Goal: Task Accomplishment & Management: Complete application form

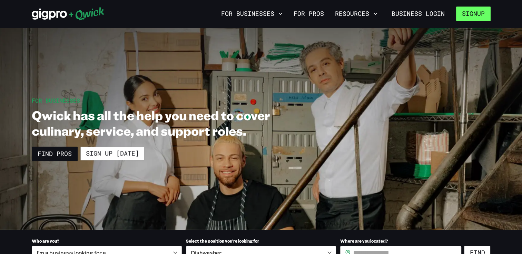
click at [471, 12] on button "Signup" at bounding box center [473, 14] width 34 height 14
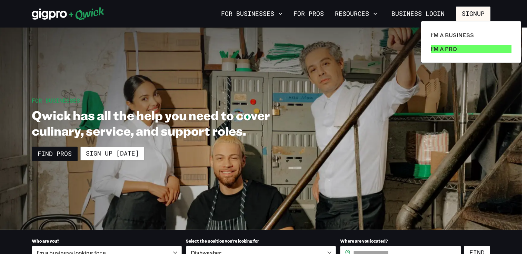
click at [443, 50] on p "I'm a Pro" at bounding box center [444, 49] width 26 height 8
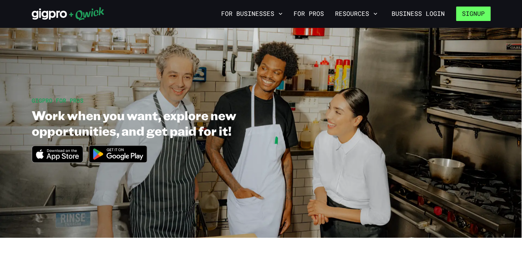
click at [471, 15] on button "Signup" at bounding box center [473, 14] width 34 height 14
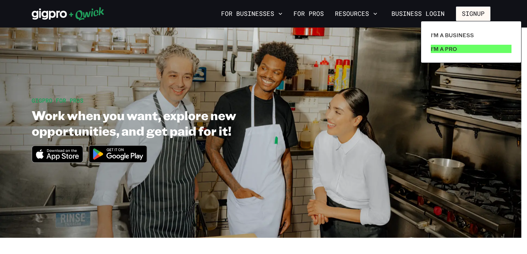
click at [438, 49] on p "I'm a Pro" at bounding box center [444, 49] width 26 height 8
click at [457, 51] on link "I'm a Pro" at bounding box center [471, 49] width 86 height 14
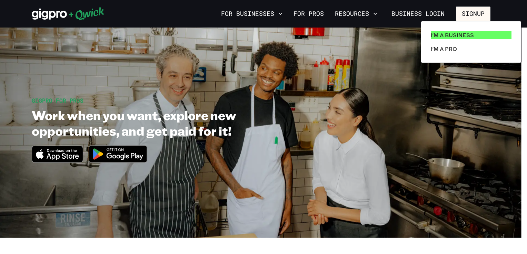
click at [452, 29] on link "I'm a Business" at bounding box center [471, 35] width 86 height 14
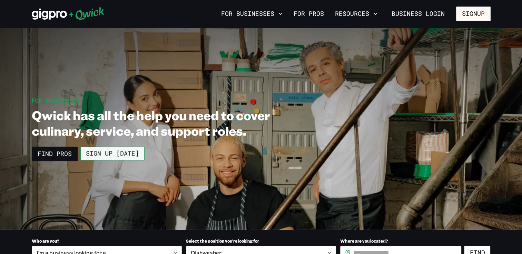
click at [110, 154] on link "Sign up [DATE]" at bounding box center [112, 154] width 64 height 14
click at [283, 16] on icon "button" at bounding box center [280, 13] width 7 height 7
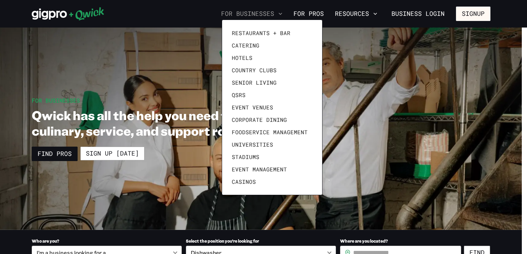
click at [283, 16] on div at bounding box center [263, 127] width 527 height 254
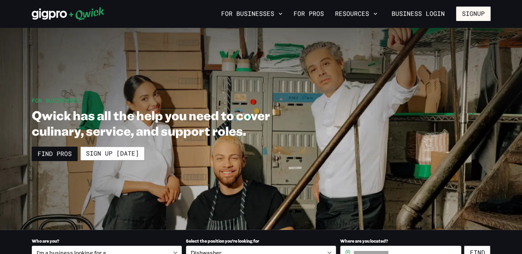
drag, startPoint x: 482, startPoint y: 10, endPoint x: 457, endPoint y: 75, distance: 68.8
click at [469, 16] on button "Signup" at bounding box center [473, 14] width 34 height 14
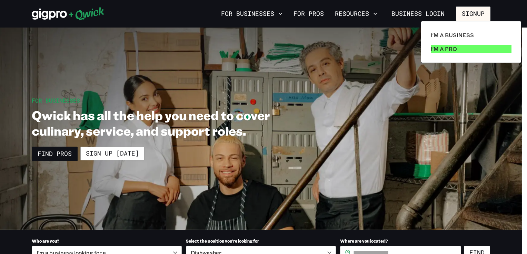
click at [451, 45] on p "I'm a Pro" at bounding box center [444, 49] width 26 height 8
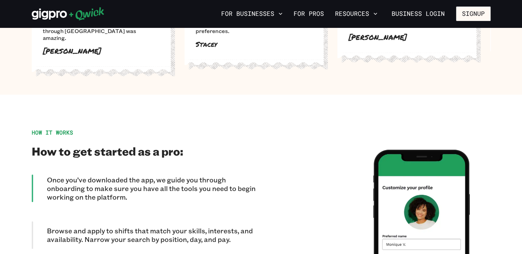
scroll to position [520, 0]
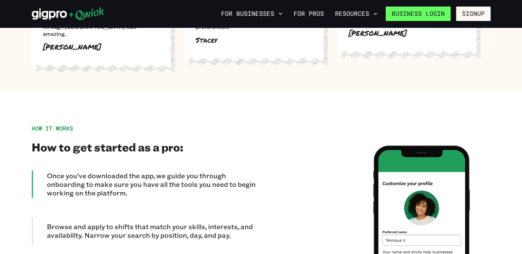
click at [422, 18] on link "Business Login" at bounding box center [417, 14] width 65 height 14
